Goal: Obtain resource: Obtain resource

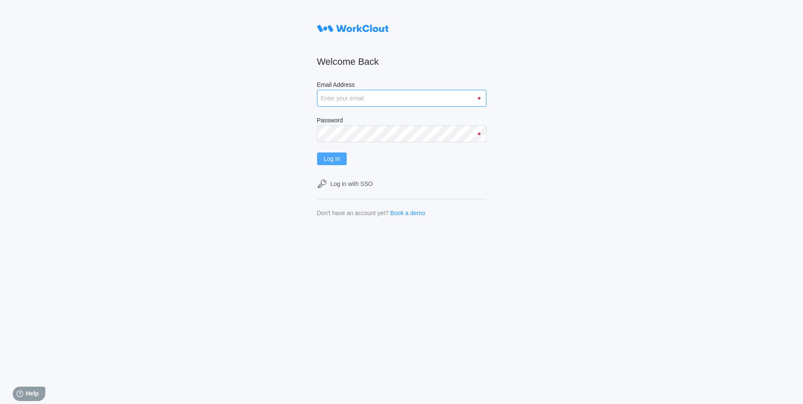
type input "[EMAIL_ADDRESS][DOMAIN_NAME]"
click at [345, 158] on button "Log In" at bounding box center [332, 158] width 30 height 13
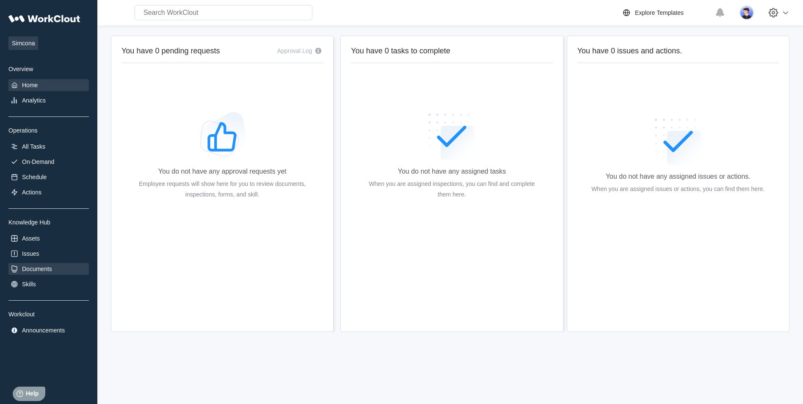
click at [25, 266] on div "Documents" at bounding box center [37, 269] width 30 height 7
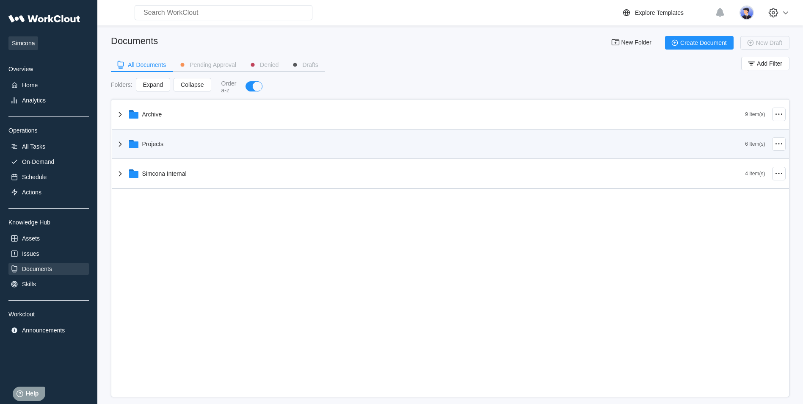
click at [140, 143] on div "Archive 9 Item(s) Projects 6 Item(s) Simcona Internal 4 Item(s)" at bounding box center [451, 144] width 678 height 89
click at [152, 143] on div "Projects" at bounding box center [153, 144] width 22 height 7
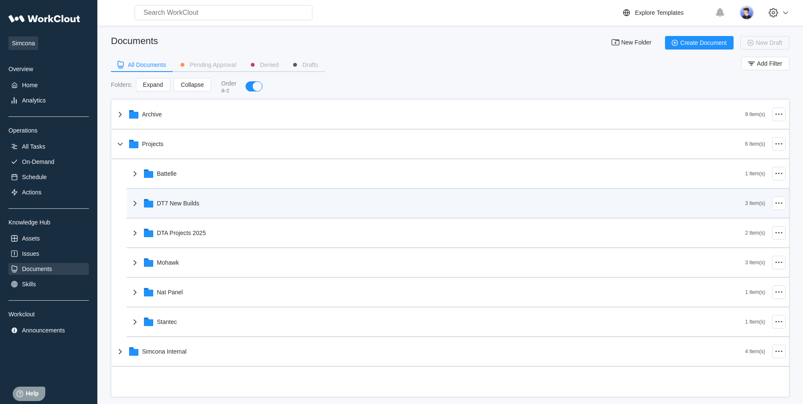
click at [172, 203] on div "DT7 New Builds" at bounding box center [178, 203] width 42 height 7
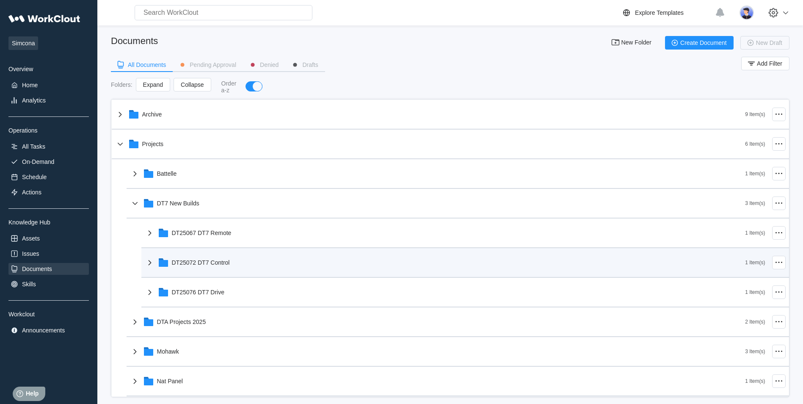
click at [190, 261] on div "DT25072 DT7 Control" at bounding box center [201, 262] width 58 height 7
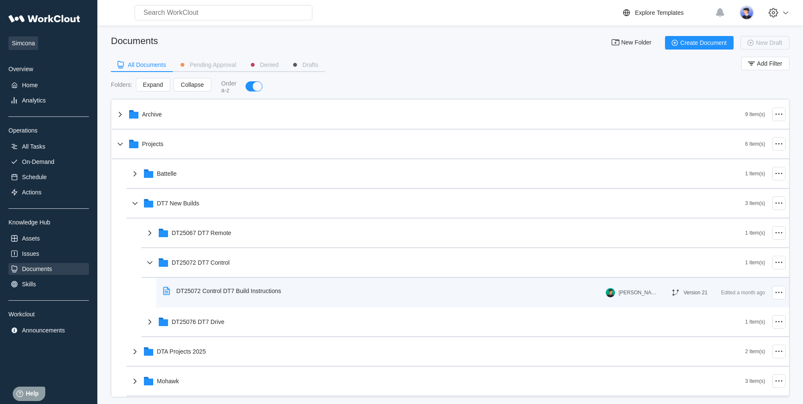
click at [193, 291] on div "DT25072 Control DT7 Build Instructions" at bounding box center [229, 291] width 105 height 7
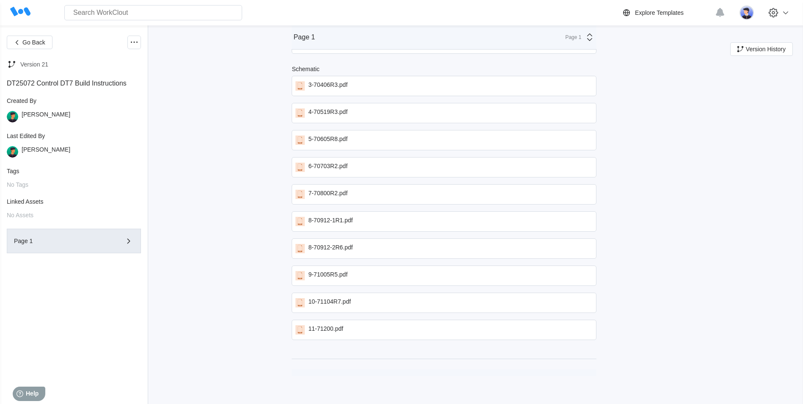
scroll to position [94, 0]
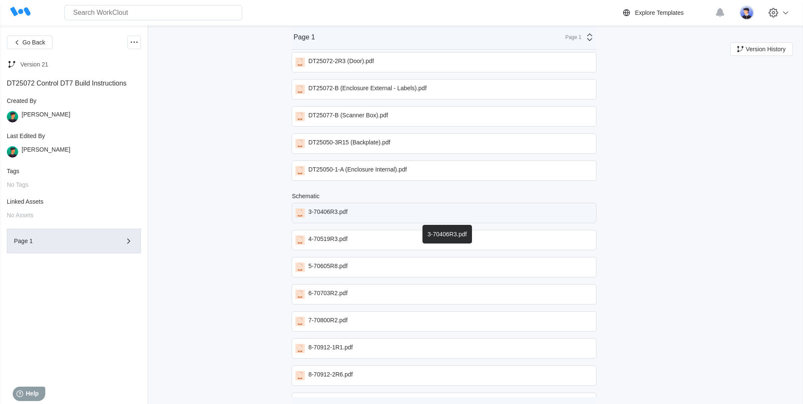
click at [327, 210] on div "3-70406R3.pdf" at bounding box center [327, 212] width 39 height 9
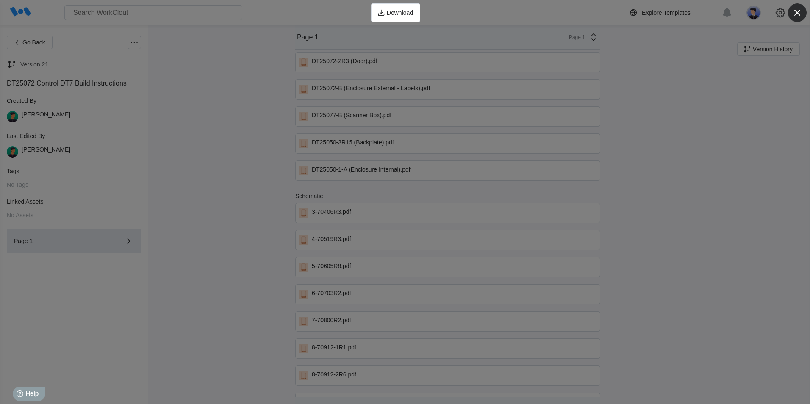
click at [794, 10] on icon "button" at bounding box center [797, 13] width 6 height 6
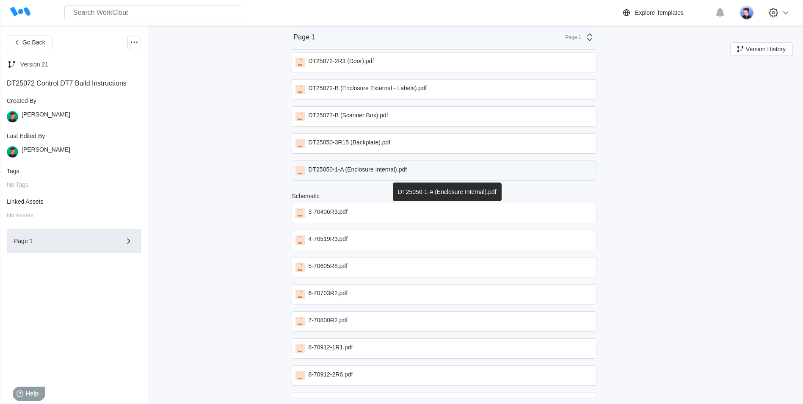
click at [349, 169] on div "DT25050-1-A (Enclosure Internal).pdf" at bounding box center [357, 170] width 99 height 9
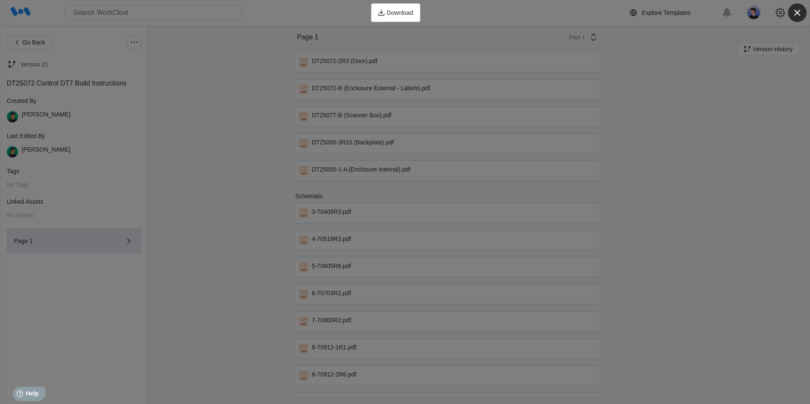
click at [798, 11] on icon "button" at bounding box center [797, 13] width 12 height 12
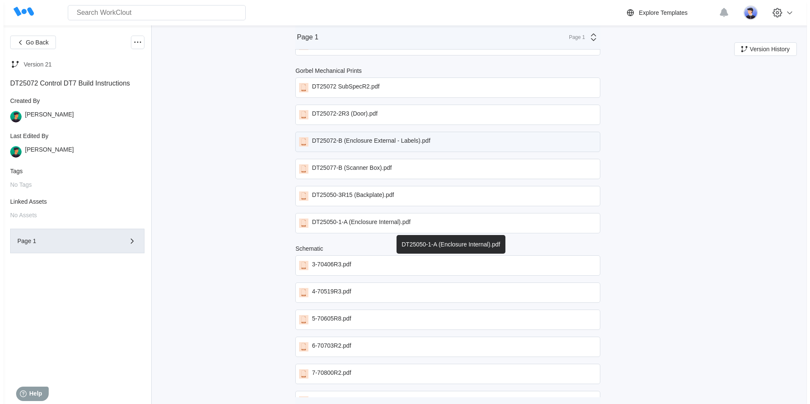
scroll to position [0, 0]
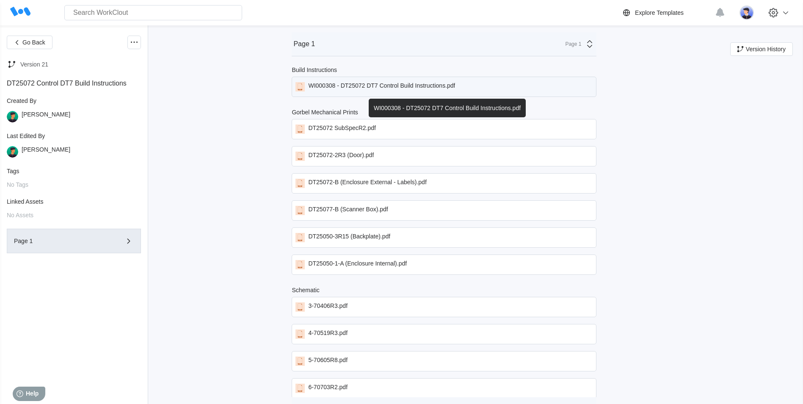
click at [418, 83] on div "WI000308 - DT25072 DT7 Control Build Instructions.pdf" at bounding box center [381, 86] width 147 height 9
